Goal: Transaction & Acquisition: Purchase product/service

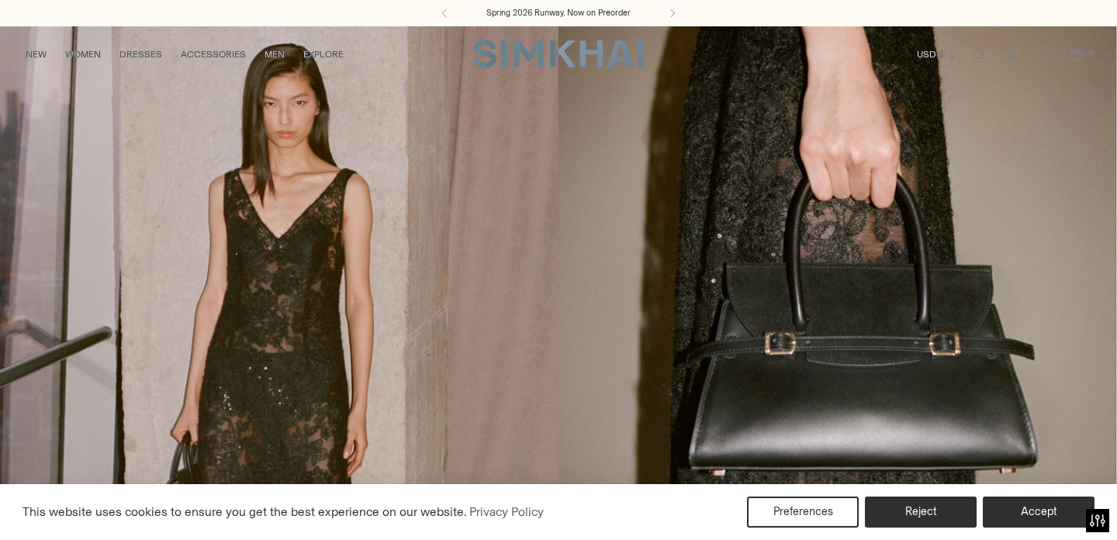
click at [917, 510] on button "Reject" at bounding box center [921, 512] width 119 height 33
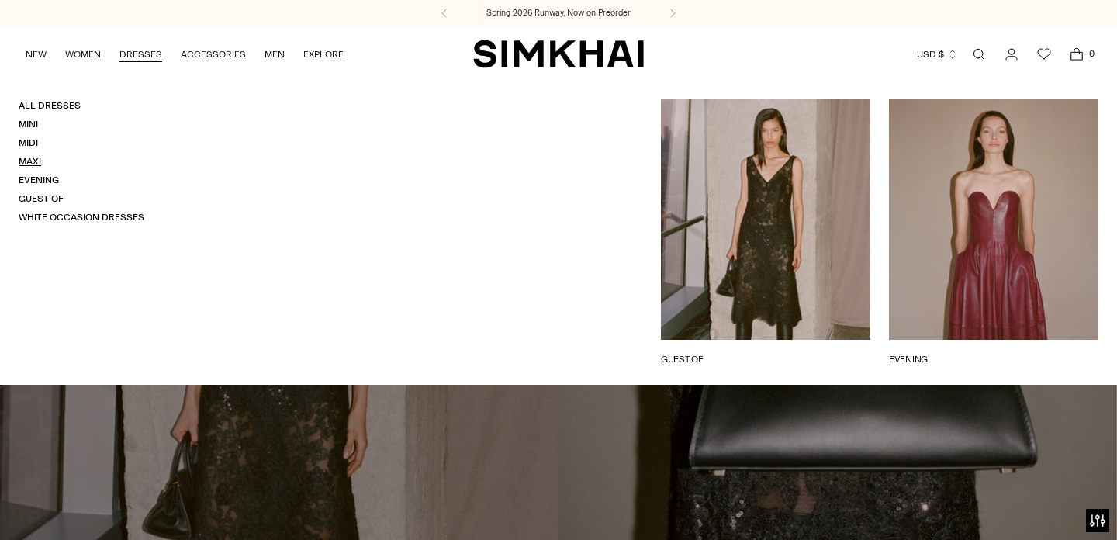
click at [31, 158] on link "Maxi" at bounding box center [30, 161] width 22 height 11
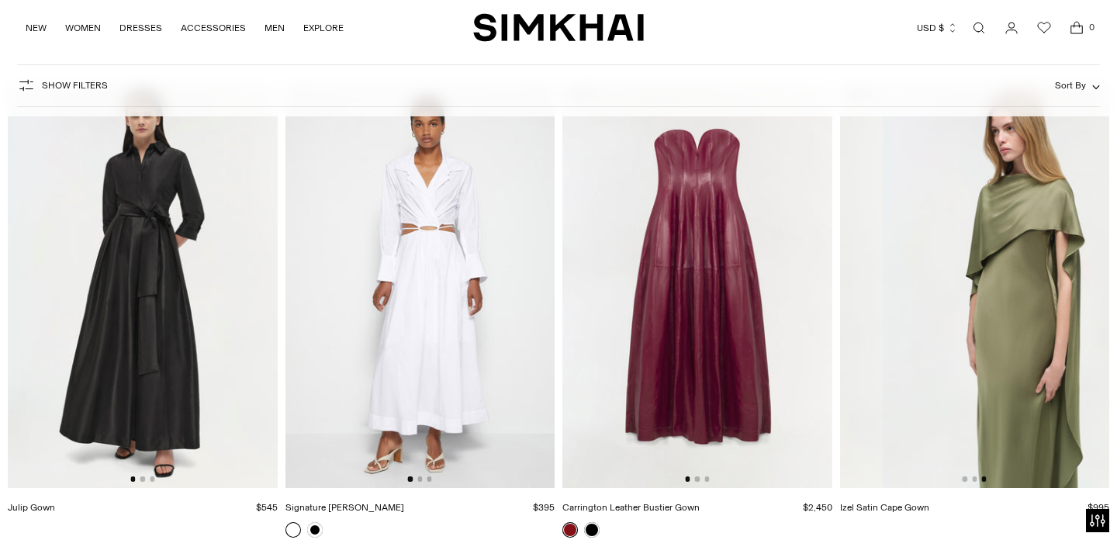
scroll to position [3190, 0]
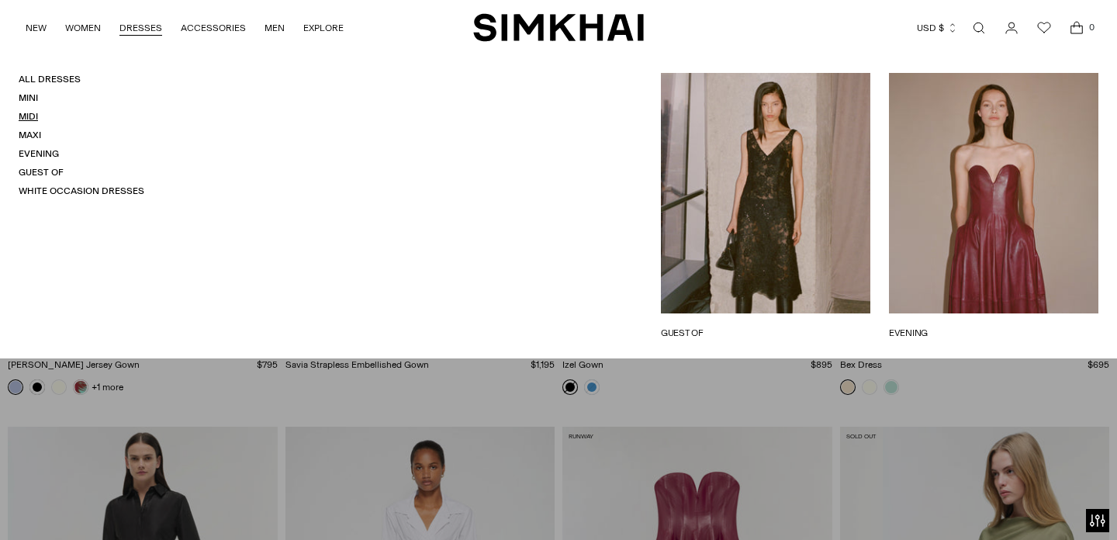
click at [26, 117] on link "Midi" at bounding box center [28, 116] width 19 height 11
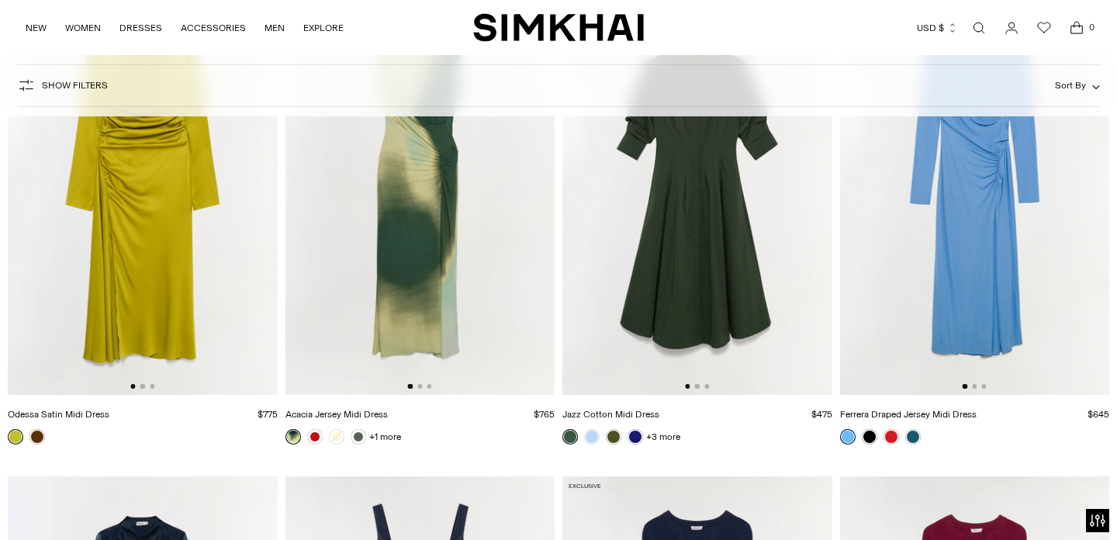
scroll to position [4583, 0]
click at [40, 434] on link at bounding box center [37, 436] width 16 height 16
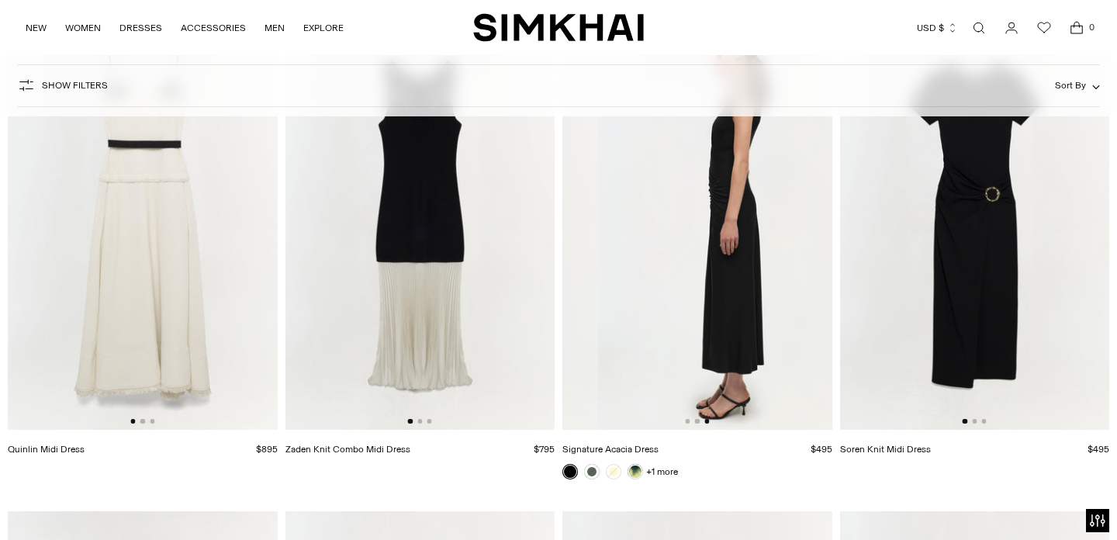
scroll to position [6007, 0]
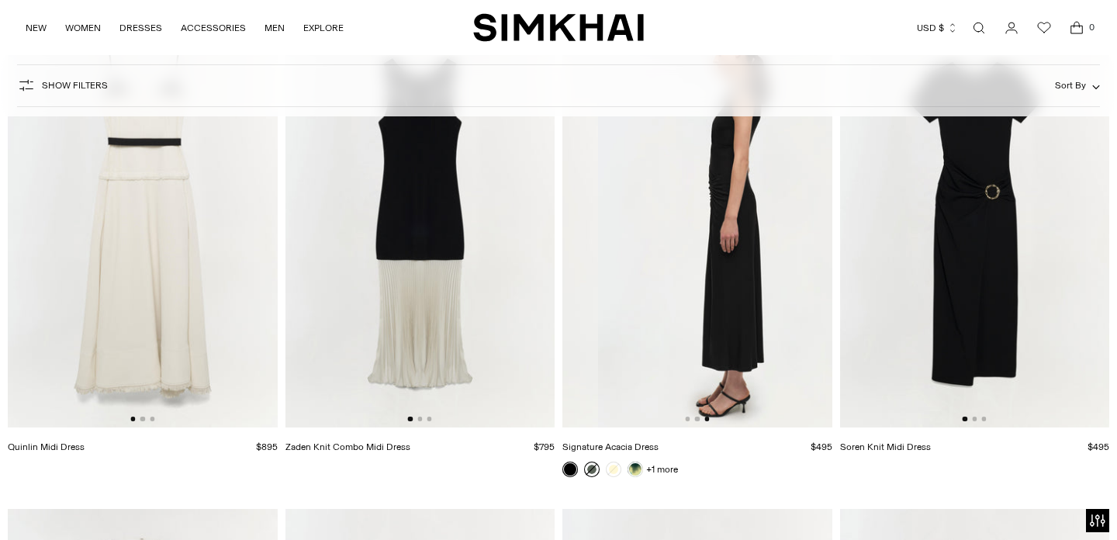
click at [594, 467] on link at bounding box center [592, 470] width 16 height 16
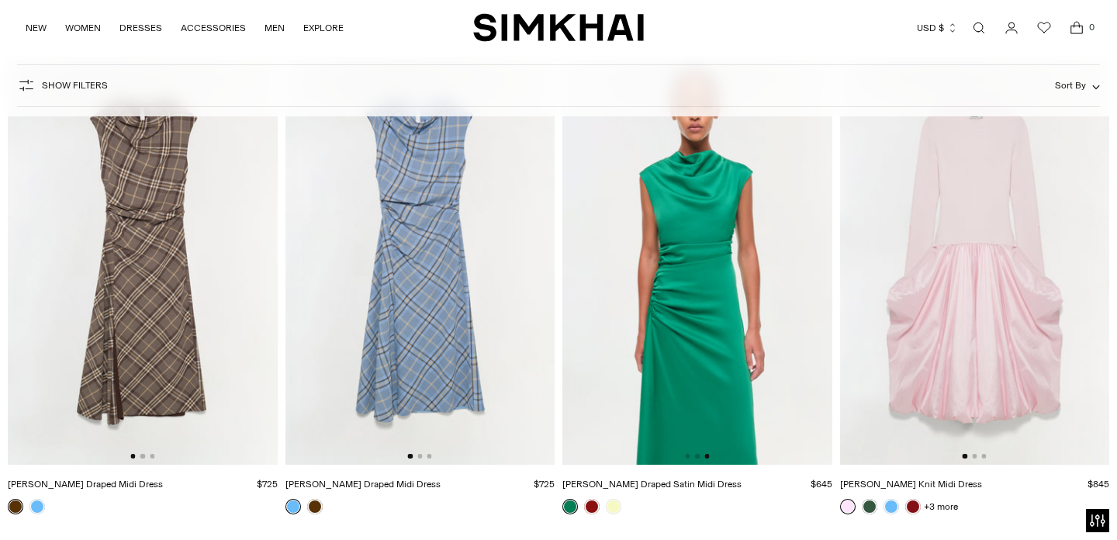
scroll to position [9841, 0]
click at [588, 507] on link at bounding box center [592, 506] width 16 height 16
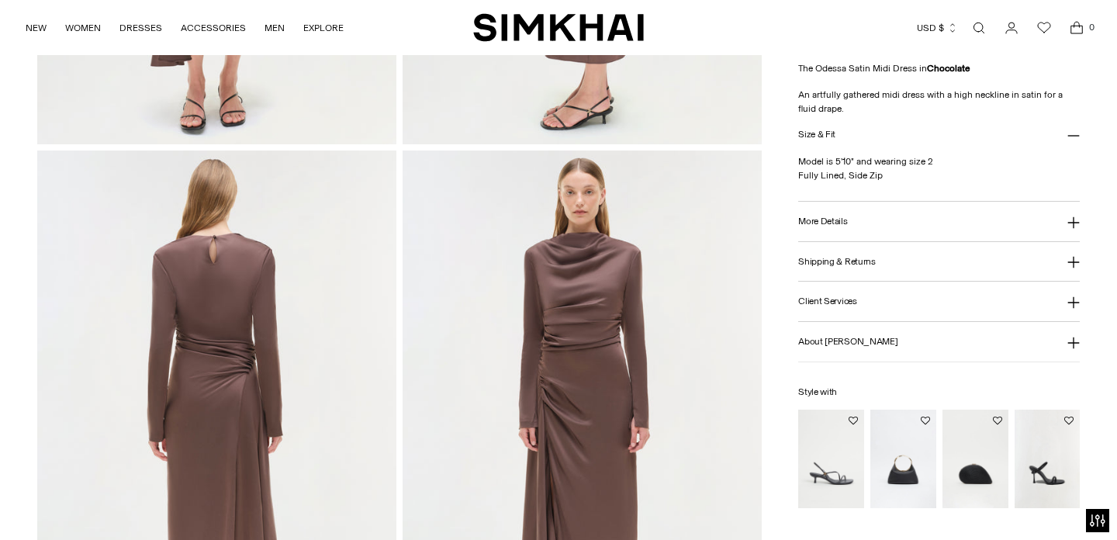
scroll to position [1075, 0]
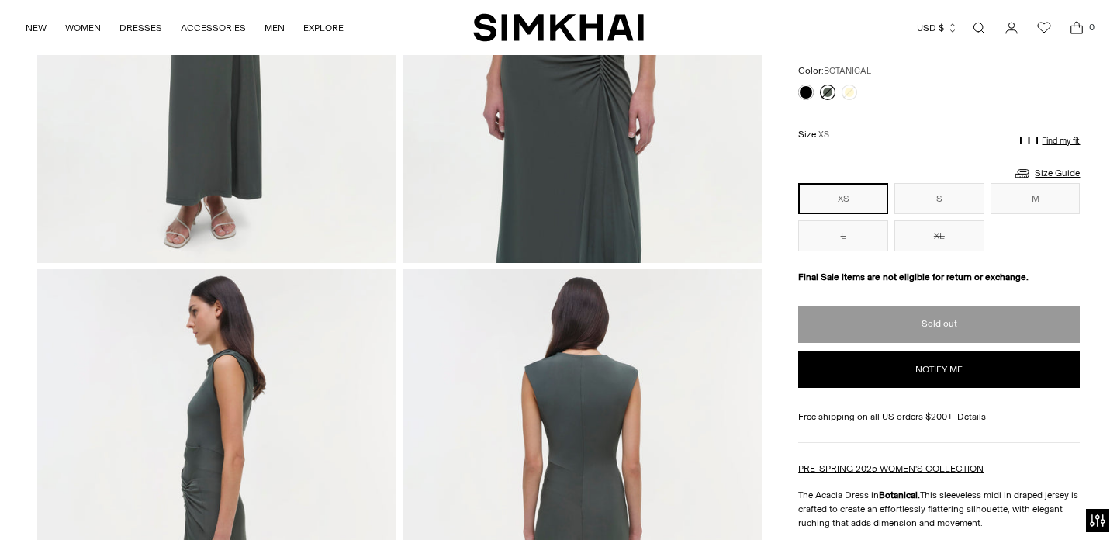
scroll to position [386, 0]
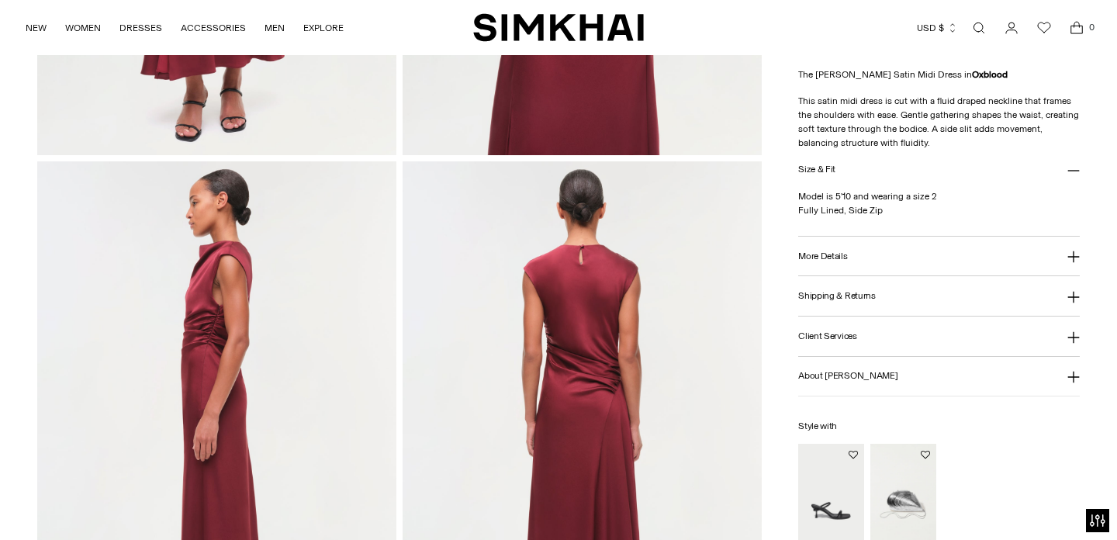
scroll to position [498, 0]
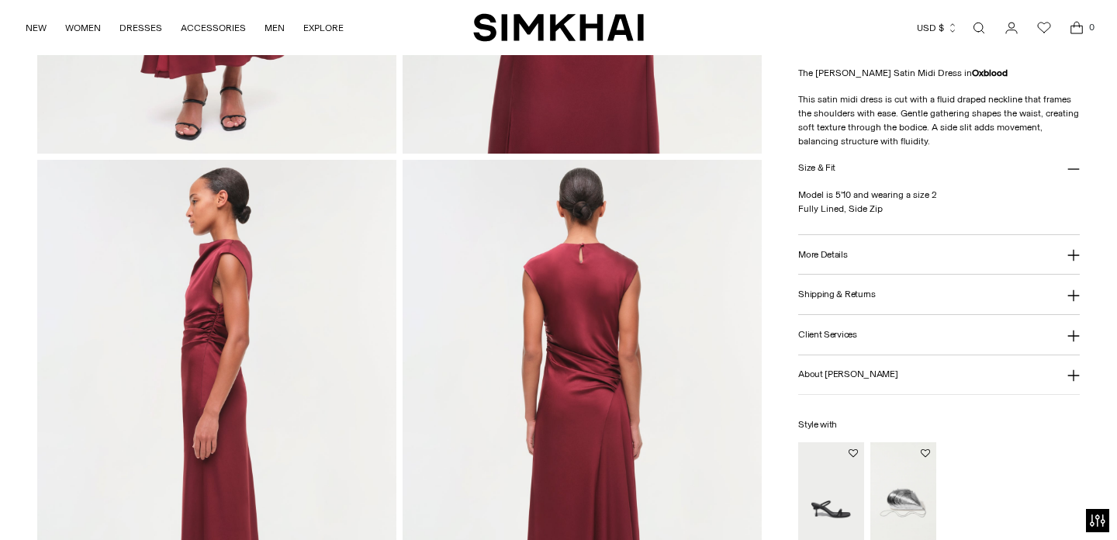
click at [804, 254] on h3 "More Details" at bounding box center [822, 255] width 49 height 10
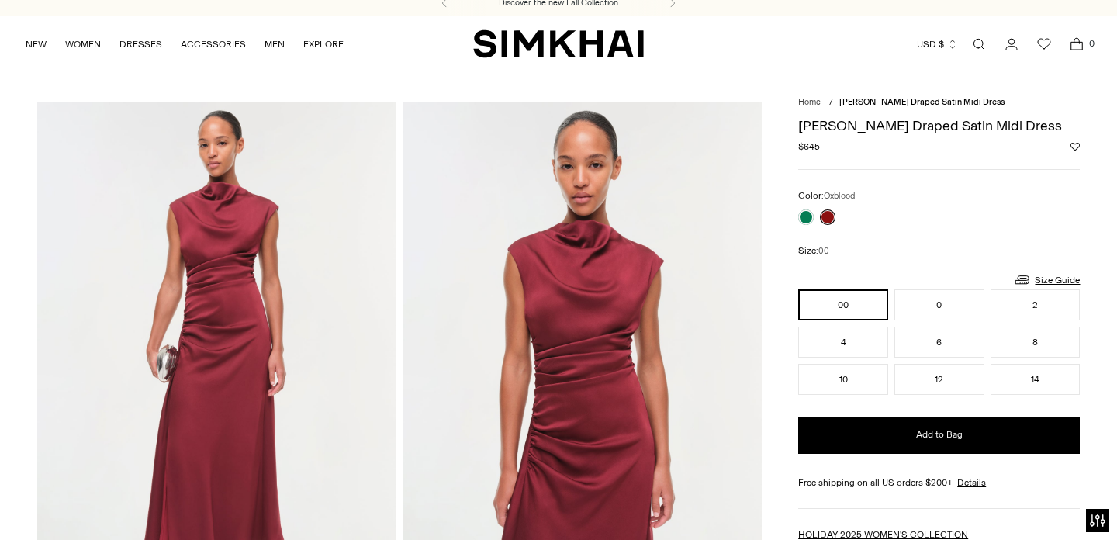
scroll to position [0, 0]
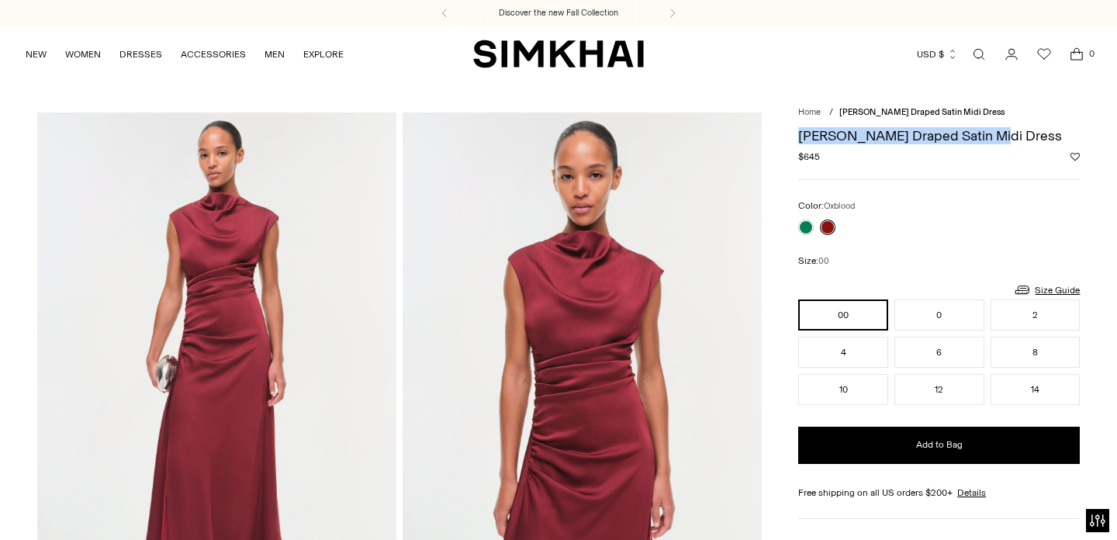
drag, startPoint x: 791, startPoint y: 138, endPoint x: 1004, endPoint y: 142, distance: 213.3
copy h1 "[PERSON_NAME] Draped Satin Midi Dress"
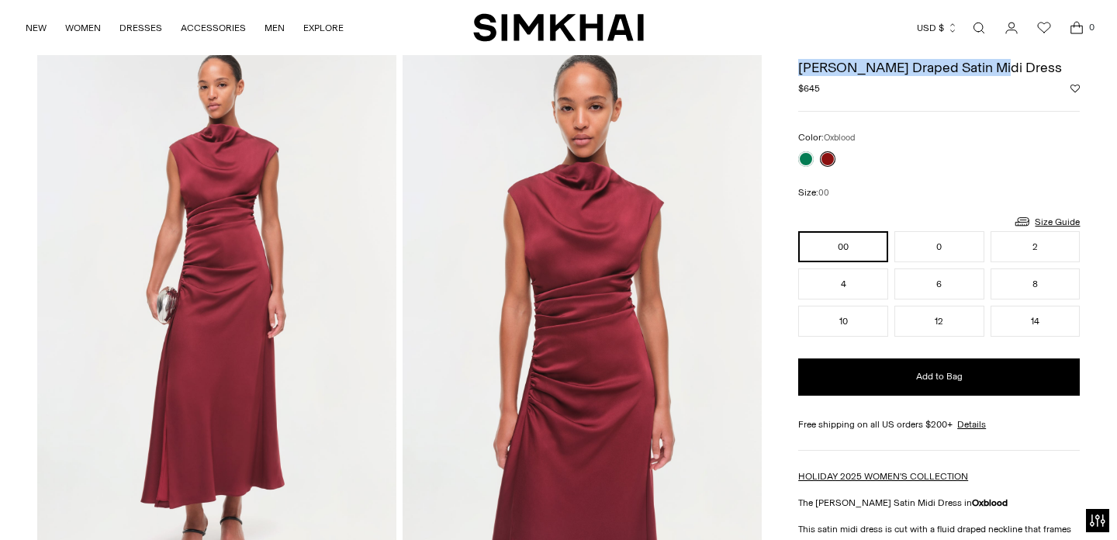
scroll to position [72, 0]
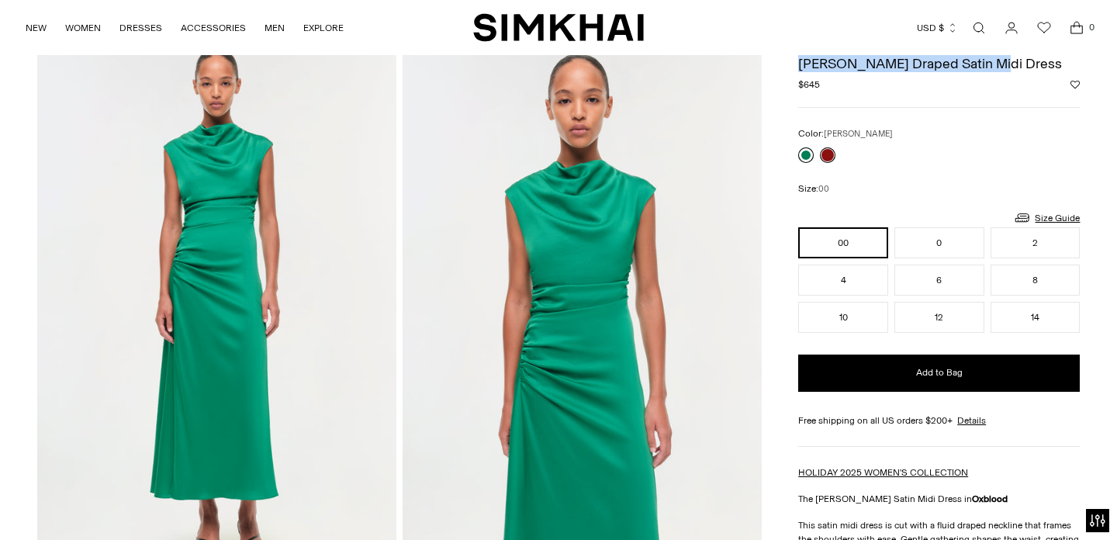
click at [806, 154] on link at bounding box center [806, 155] width 16 height 16
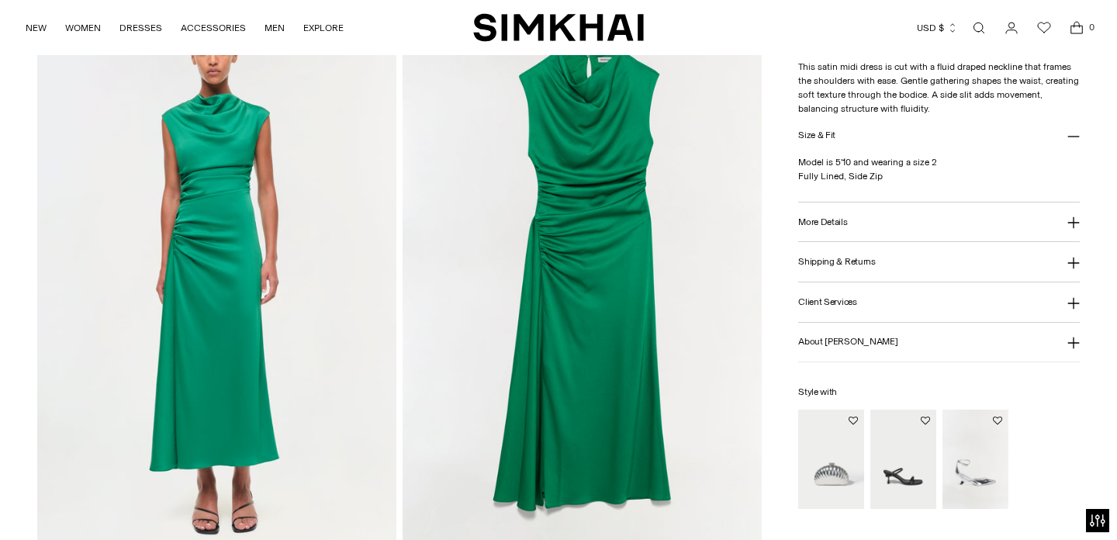
scroll to position [1194, 0]
click at [827, 226] on h3 "More Details" at bounding box center [822, 221] width 49 height 10
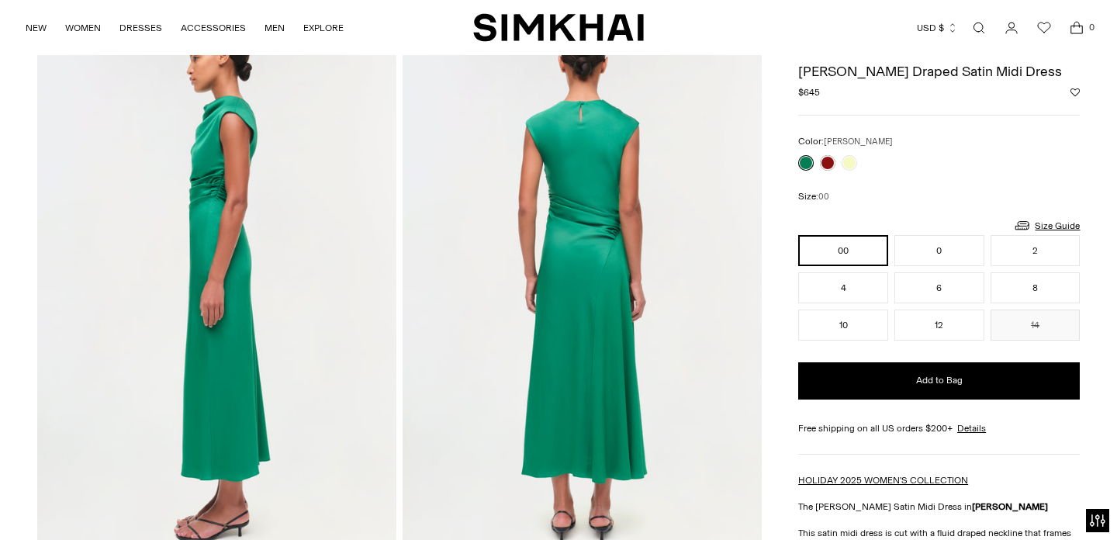
scroll to position [607, 0]
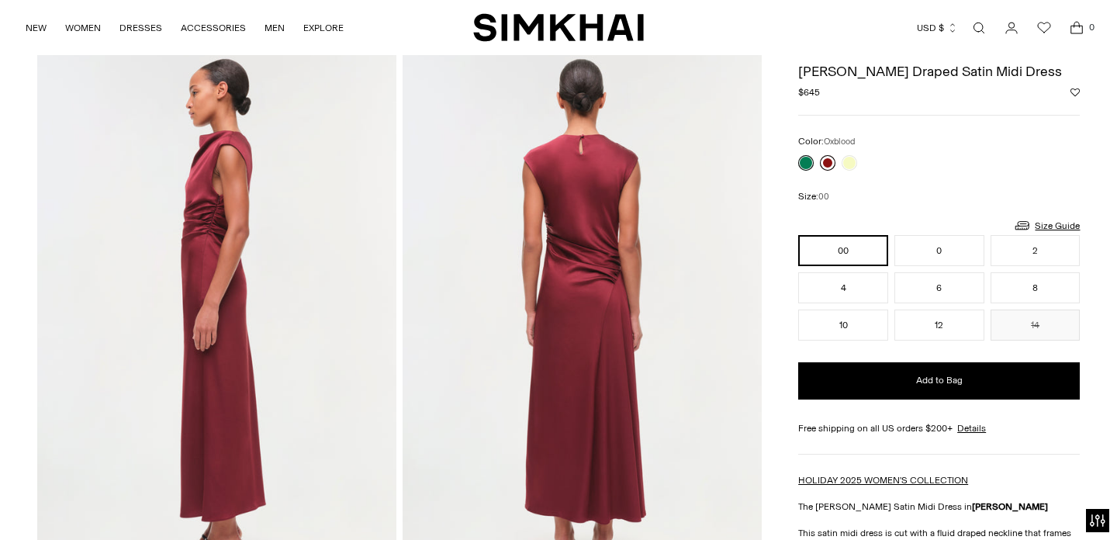
click at [830, 161] on link at bounding box center [828, 163] width 16 height 16
